Goal: Task Accomplishment & Management: Manage account settings

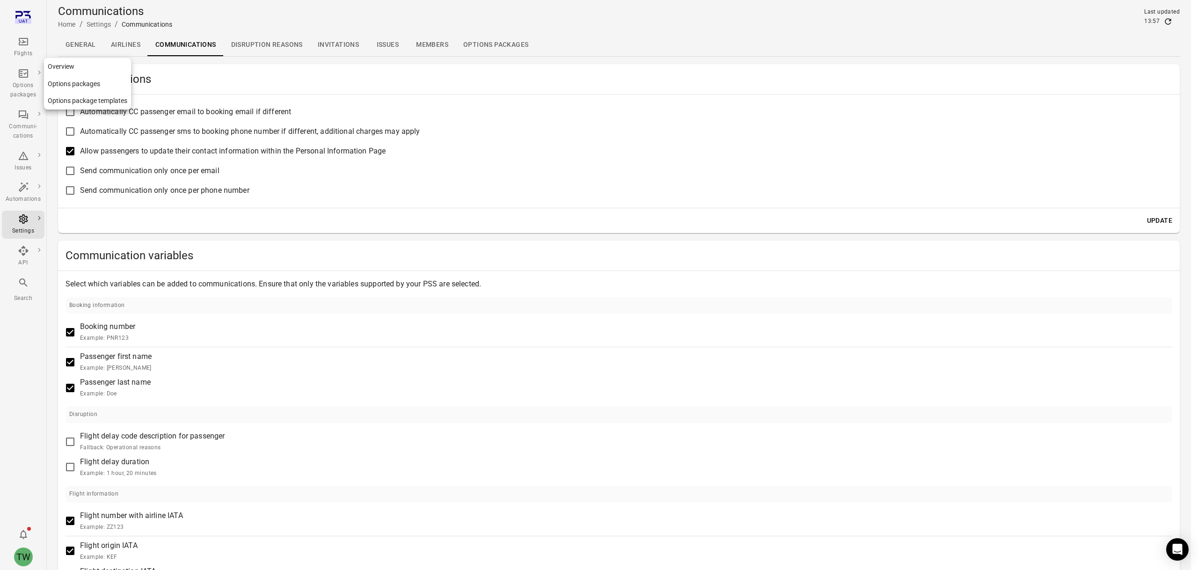
click at [22, 89] on div "Options packages" at bounding box center [23, 90] width 35 height 19
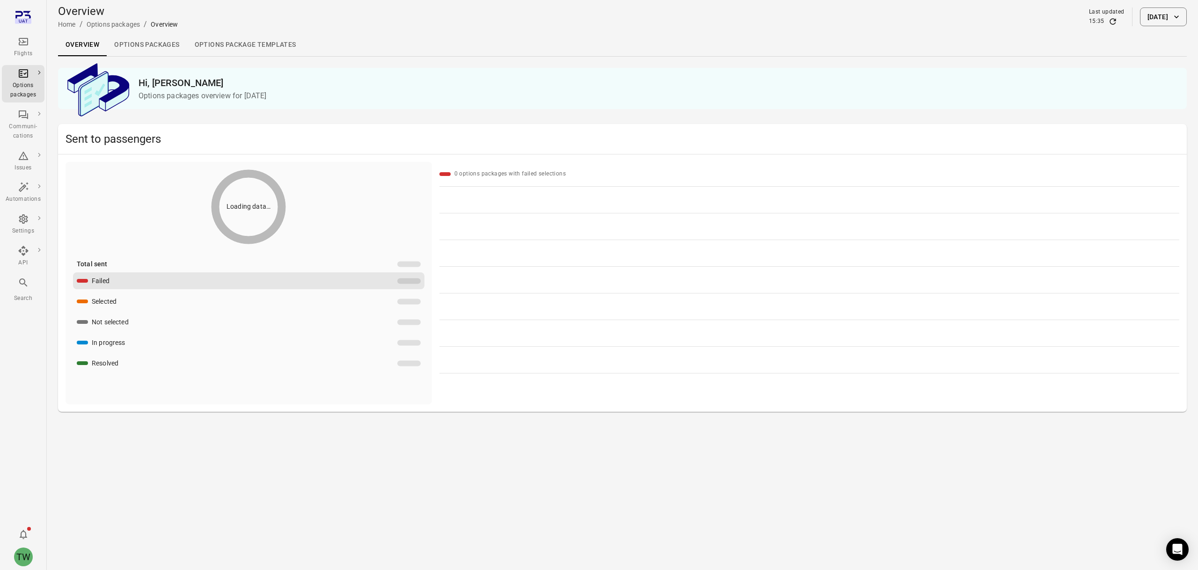
click at [154, 46] on link "Options packages" at bounding box center [147, 45] width 80 height 22
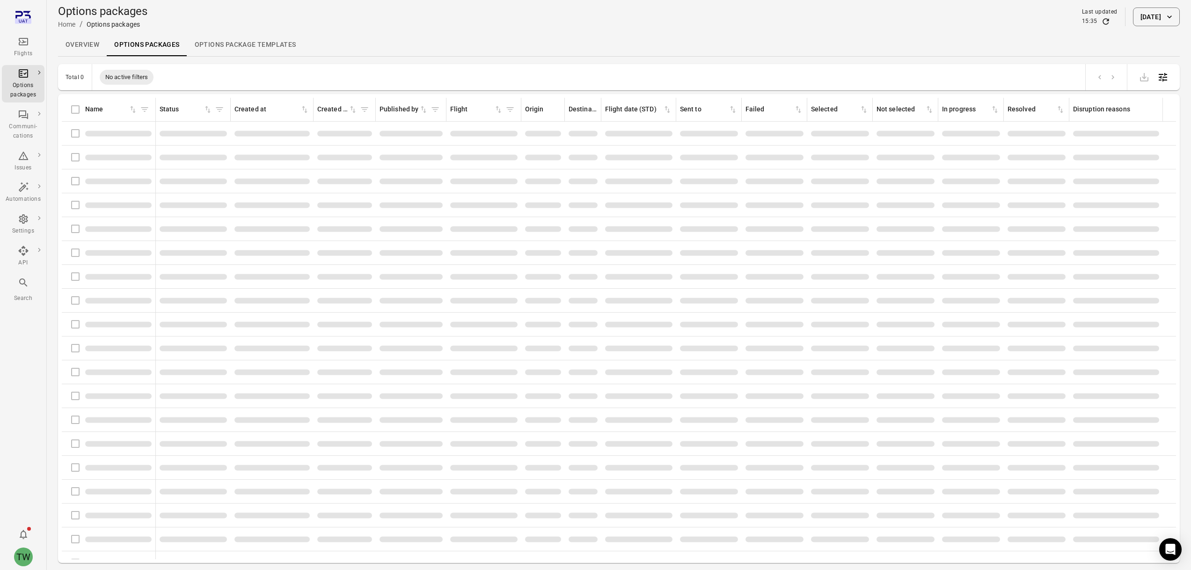
click at [255, 47] on link "Options package Templates" at bounding box center [245, 45] width 117 height 22
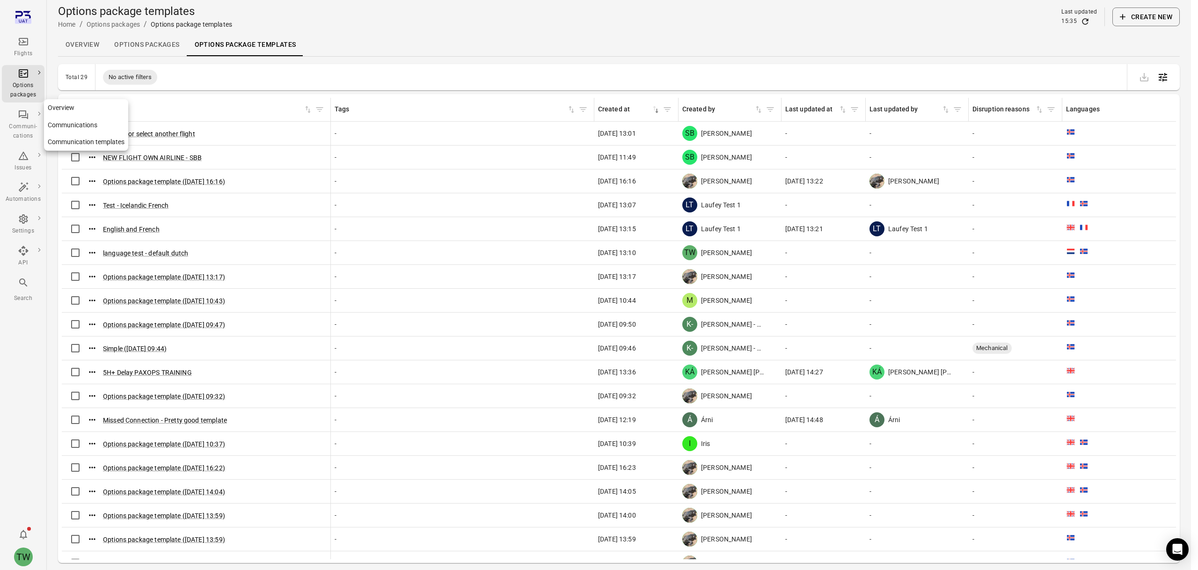
click at [26, 122] on div "Communi-cations" at bounding box center [23, 131] width 35 height 19
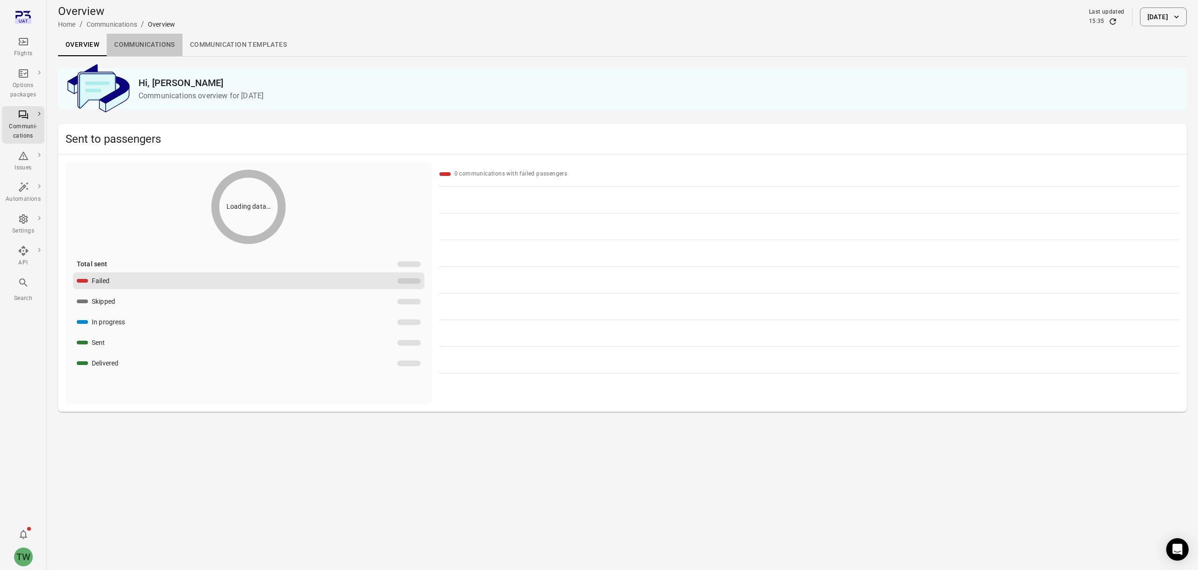
click at [133, 44] on link "Communications" at bounding box center [145, 45] width 76 height 22
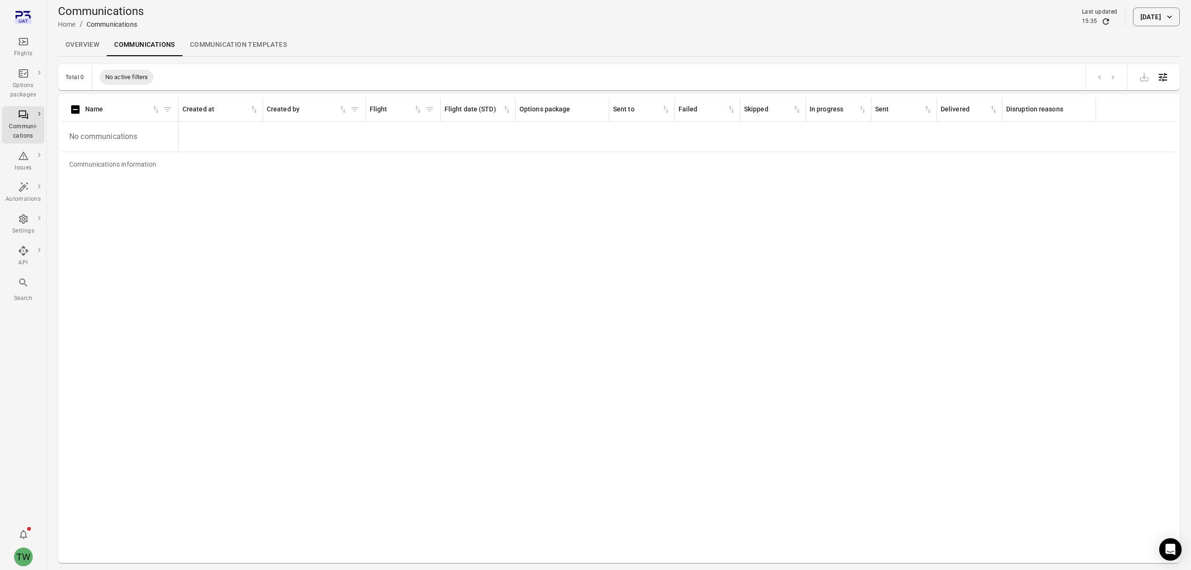
click at [235, 44] on link "Communication templates" at bounding box center [239, 45] width 112 height 22
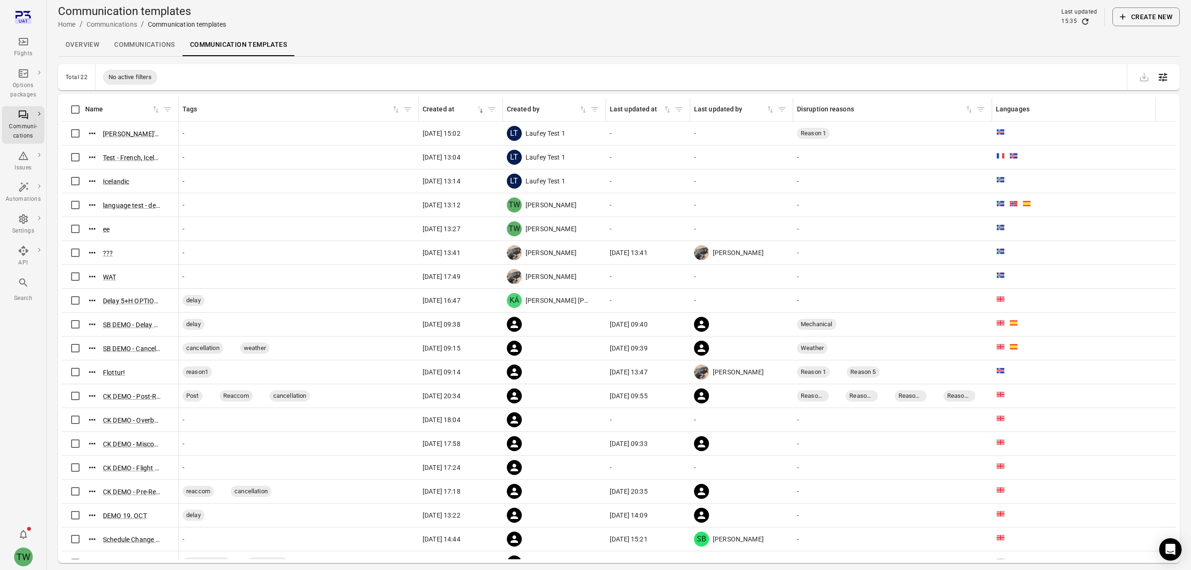
click at [79, 46] on link "Overview" at bounding box center [82, 45] width 49 height 22
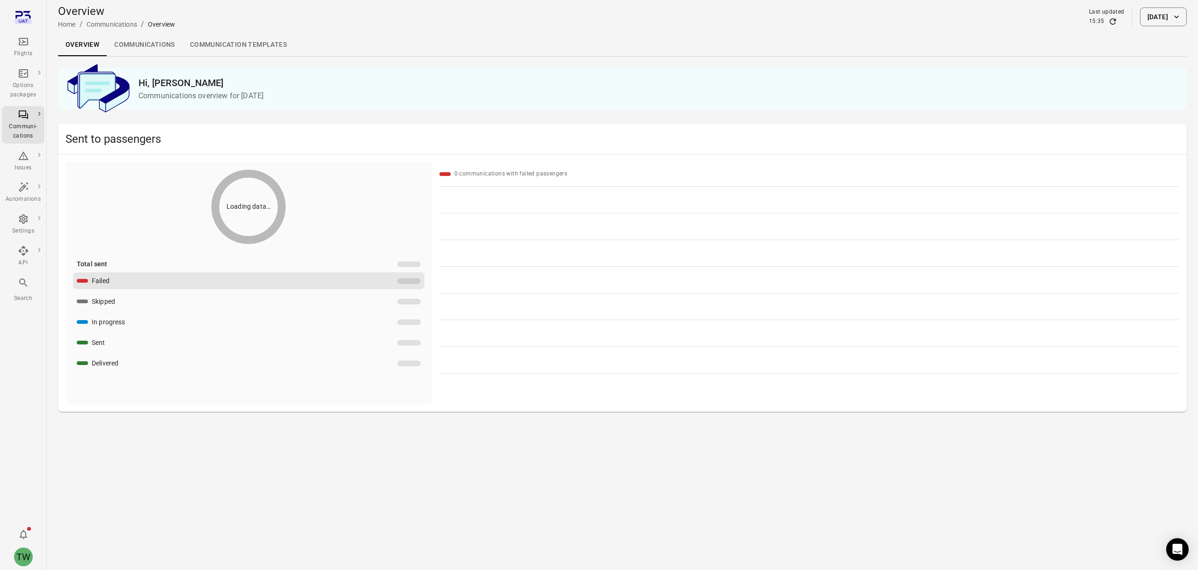
click at [226, 46] on link "Communication templates" at bounding box center [239, 45] width 112 height 22
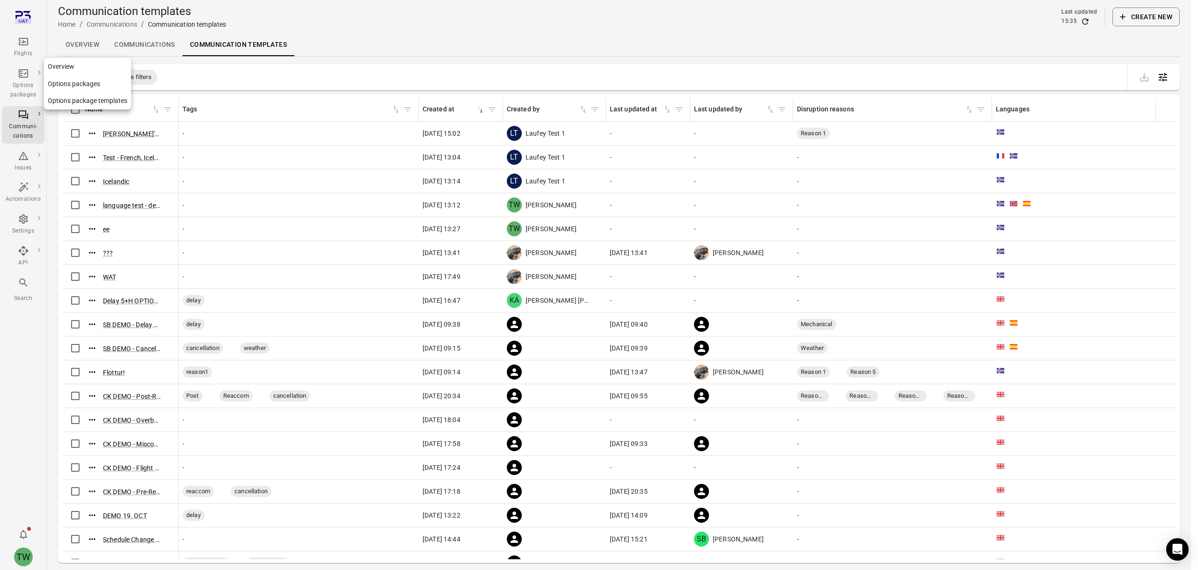
click at [21, 81] on div "Options packages" at bounding box center [23, 90] width 35 height 19
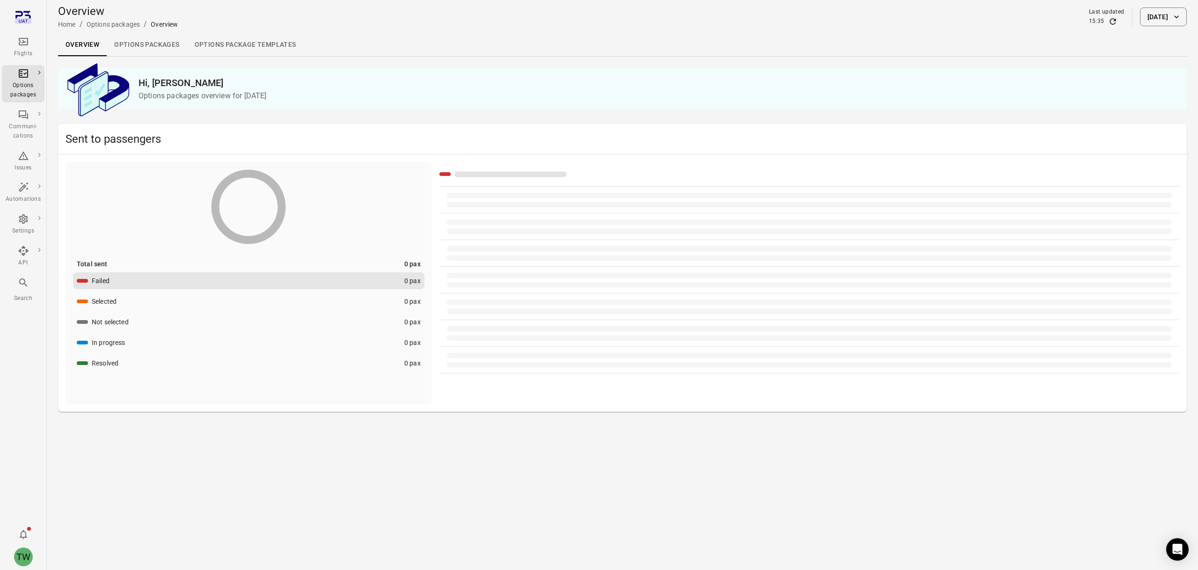
click at [152, 45] on link "Options packages" at bounding box center [147, 45] width 80 height 22
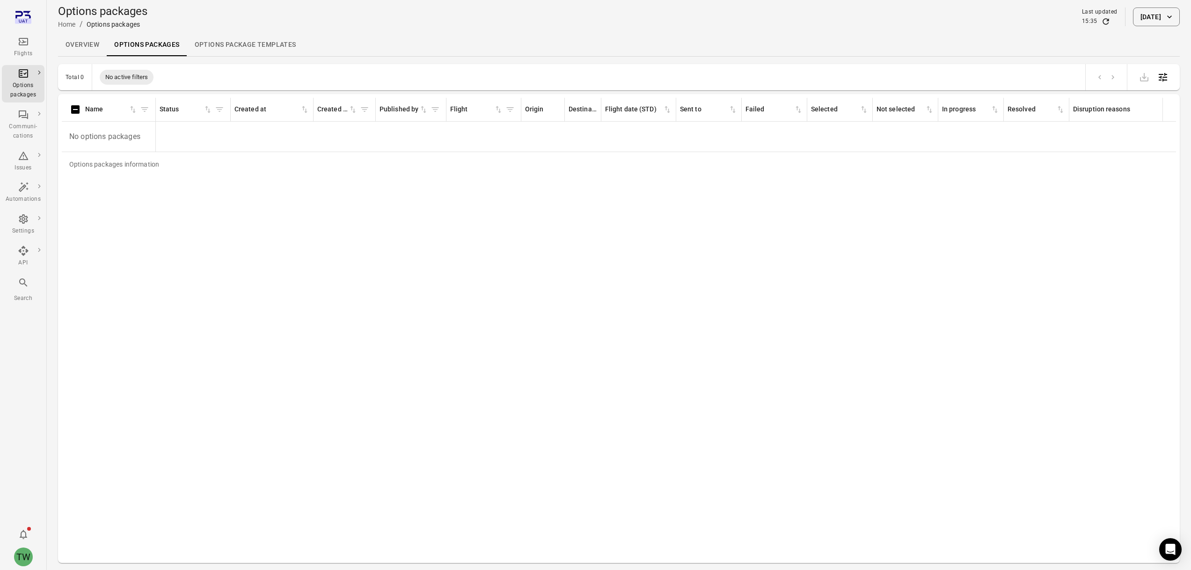
click at [1156, 19] on button "[DATE]" at bounding box center [1156, 16] width 47 height 19
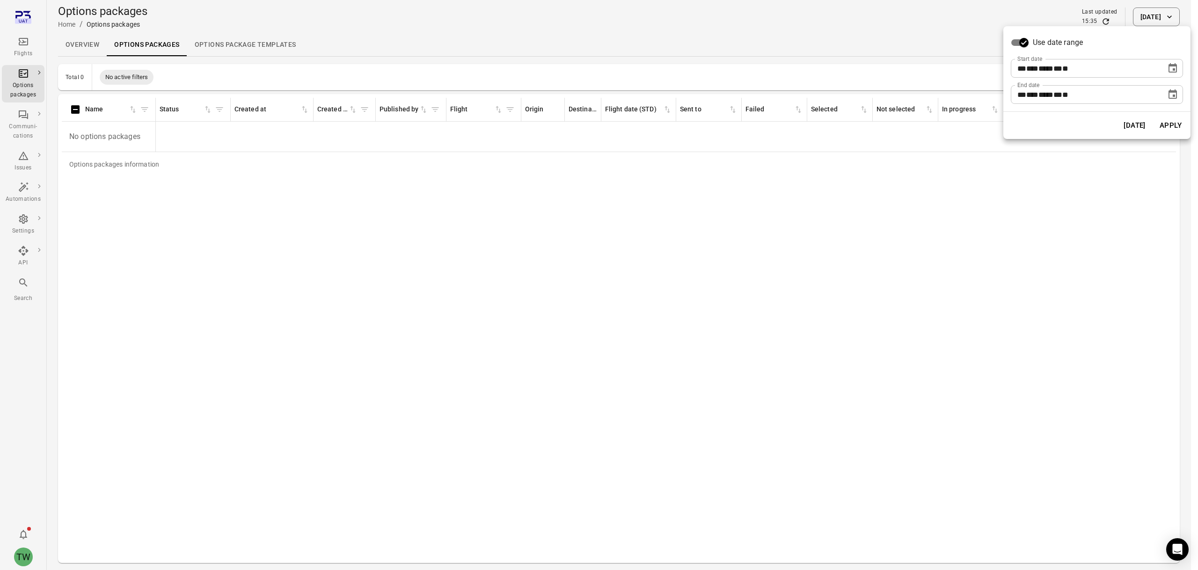
click at [1098, 65] on div "** *** **** ** * **" at bounding box center [1089, 68] width 142 height 19
click at [1170, 67] on icon "Choose date, selected date is Aug 21, 2025" at bounding box center [1172, 68] width 11 height 11
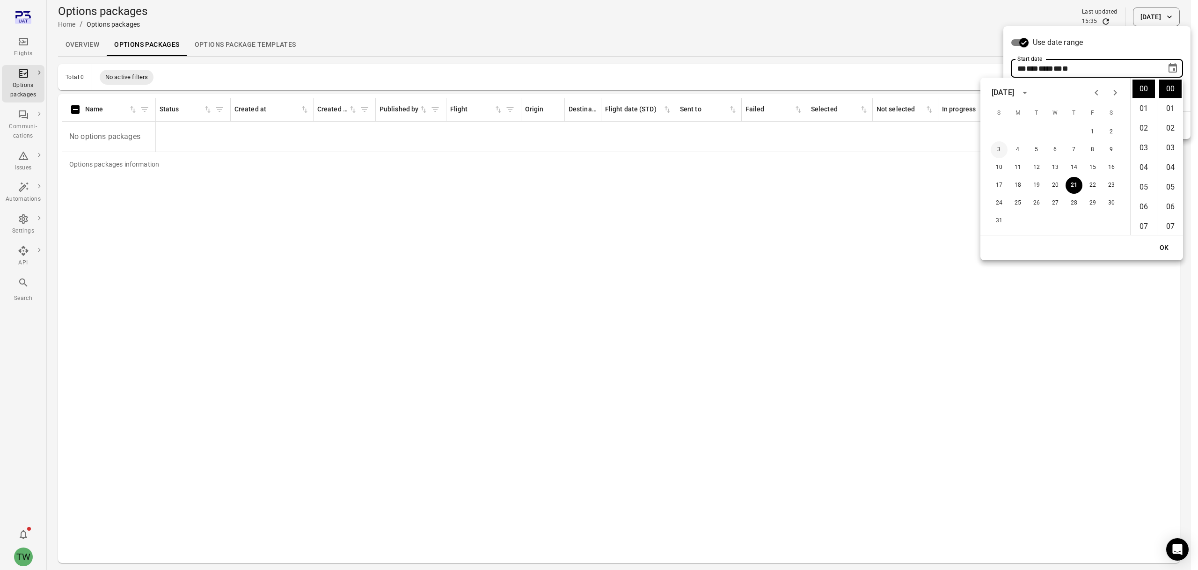
click at [997, 150] on button "3" at bounding box center [999, 149] width 17 height 17
type input "**********"
click at [1165, 248] on button "OK" at bounding box center [1165, 247] width 30 height 17
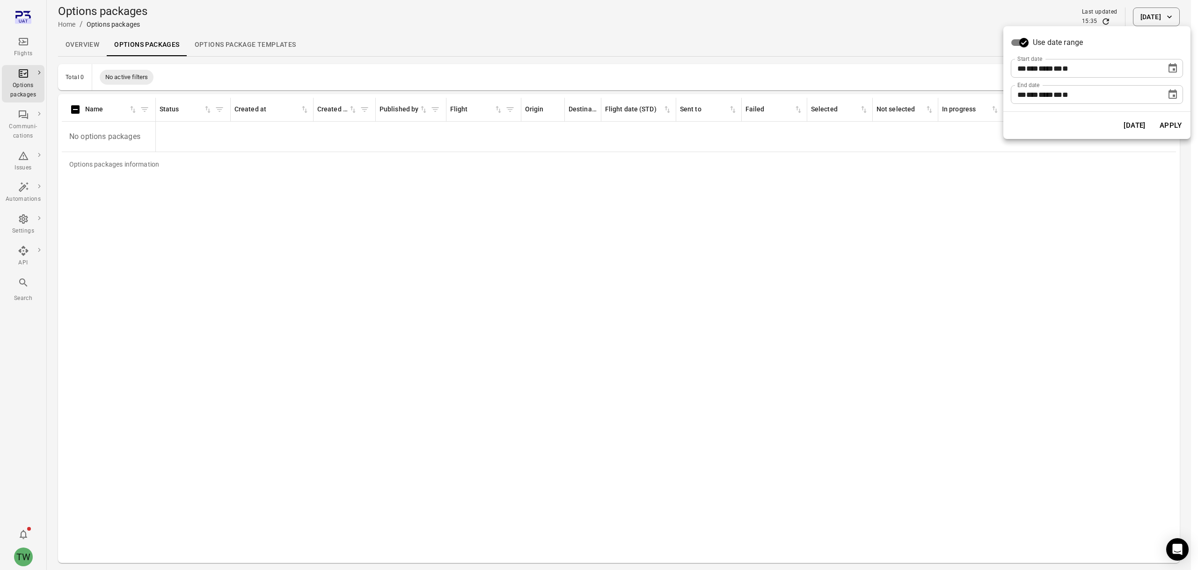
click at [1161, 127] on button "Apply" at bounding box center [1171, 126] width 32 height 20
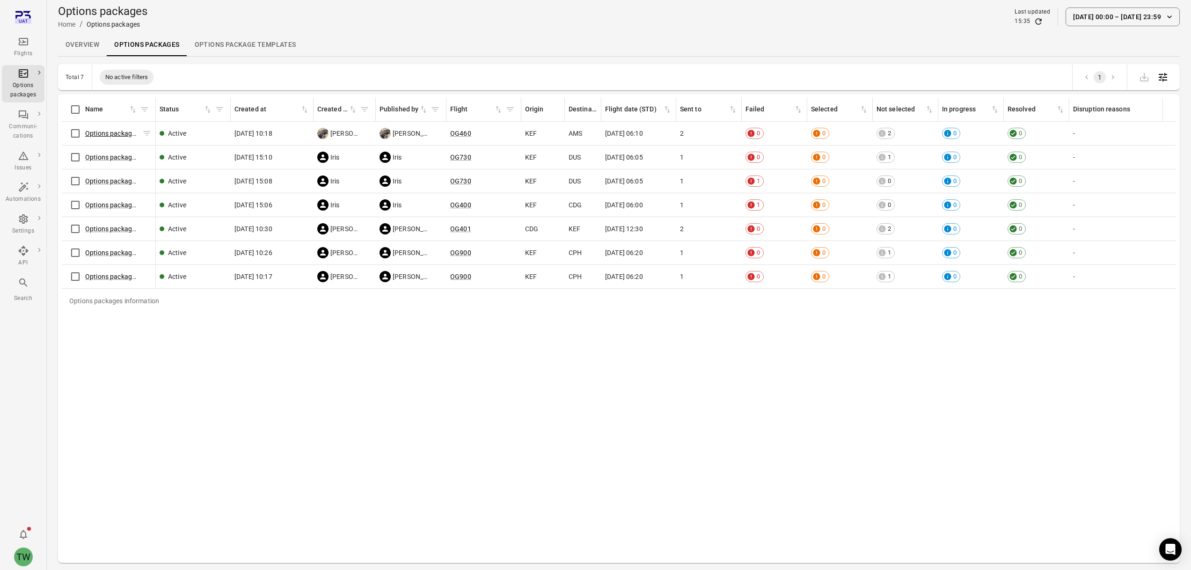
click at [113, 130] on link "Options package OG460 ([DATE])" at bounding box center [134, 133] width 99 height 7
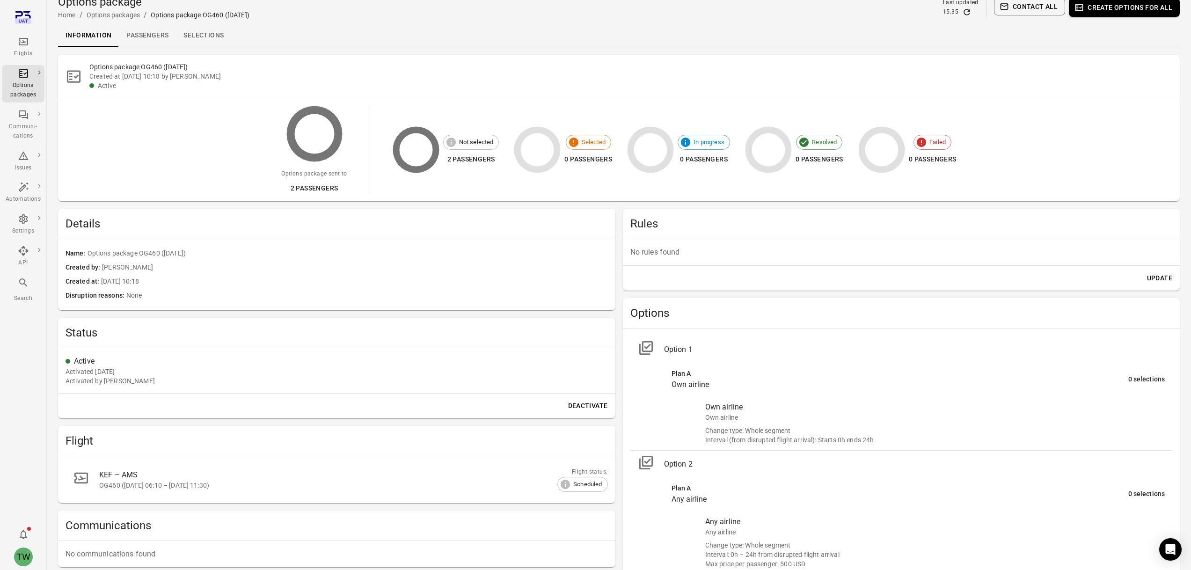
scroll to position [123, 0]
